Goal: Browse casually

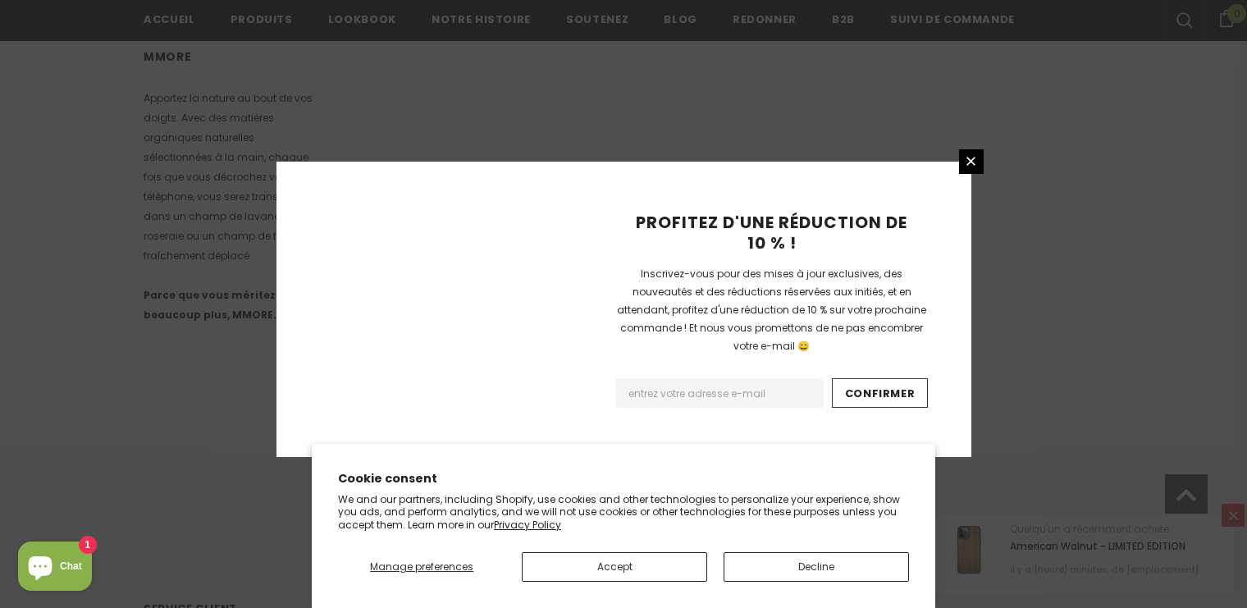
scroll to position [1113, 0]
